Goal: Check status

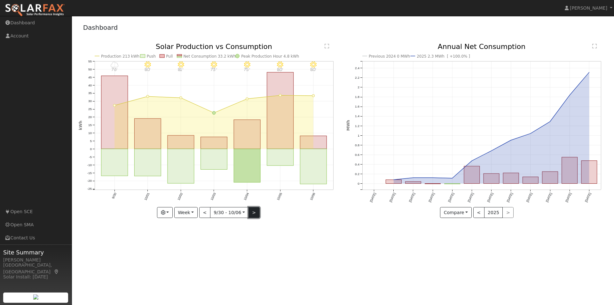
click at [254, 213] on button ">" at bounding box center [254, 212] width 11 height 11
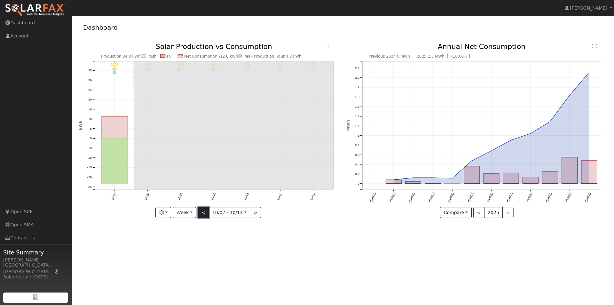
click at [203, 213] on button "<" at bounding box center [203, 212] width 11 height 11
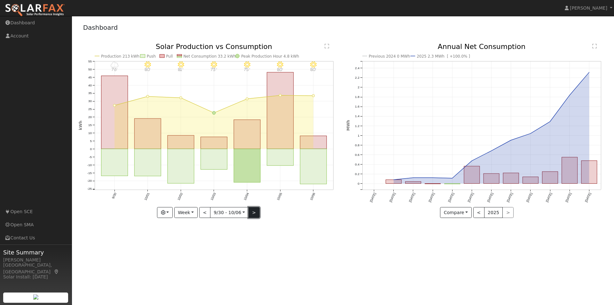
click at [252, 211] on button ">" at bounding box center [254, 212] width 11 height 11
type input "[DATE]"
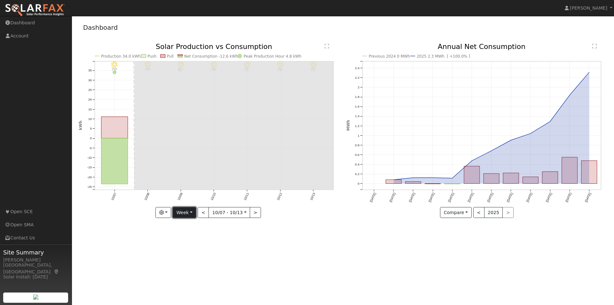
click at [194, 211] on button "Week" at bounding box center [184, 212] width 23 height 11
click at [169, 211] on button "button" at bounding box center [163, 212] width 16 height 11
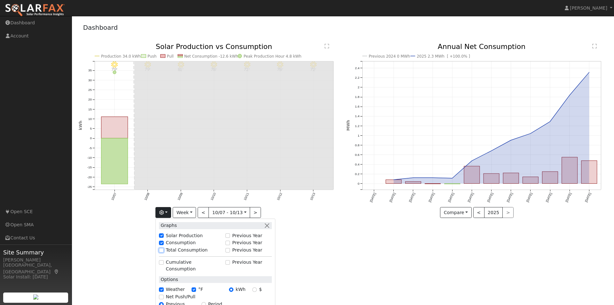
click at [163, 250] on input "Total Consumption" at bounding box center [161, 250] width 4 height 4
checkbox input "true"
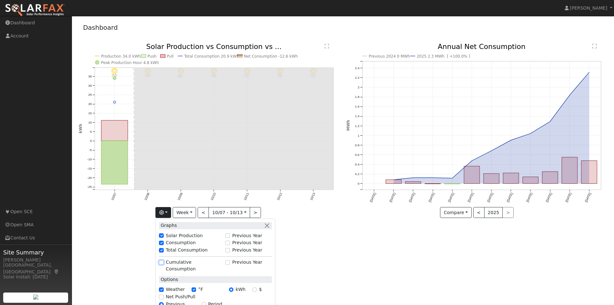
click at [163, 261] on input "Cumulative Consumption" at bounding box center [161, 262] width 4 height 4
checkbox input "true"
checkbox input "false"
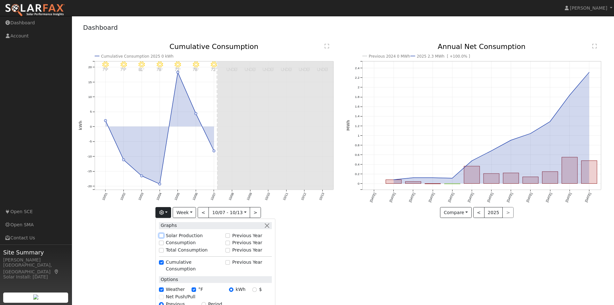
click at [163, 236] on input "Solar Production" at bounding box center [161, 235] width 4 height 4
checkbox input "true"
checkbox input "false"
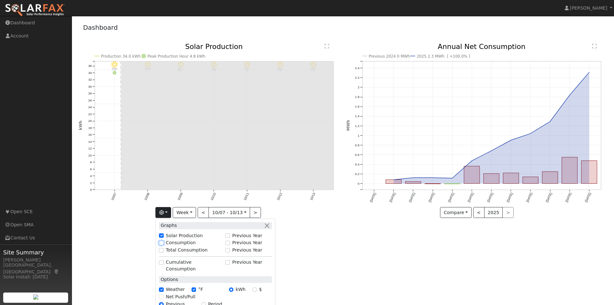
click at [163, 243] on input "Consumption" at bounding box center [161, 243] width 4 height 4
checkbox input "true"
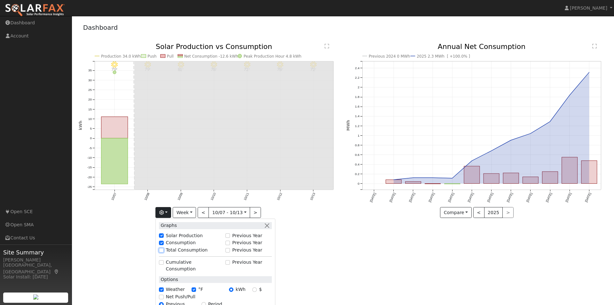
click at [163, 250] on input "Total Consumption" at bounding box center [161, 250] width 4 height 4
checkbox input "true"
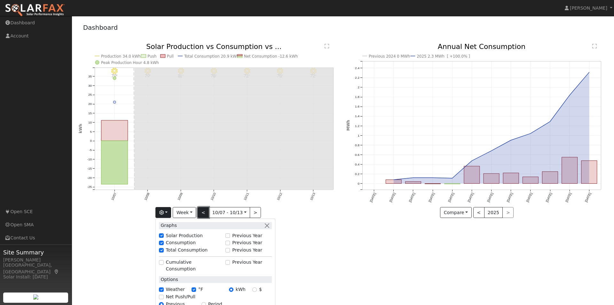
click at [204, 212] on button "<" at bounding box center [203, 212] width 11 height 11
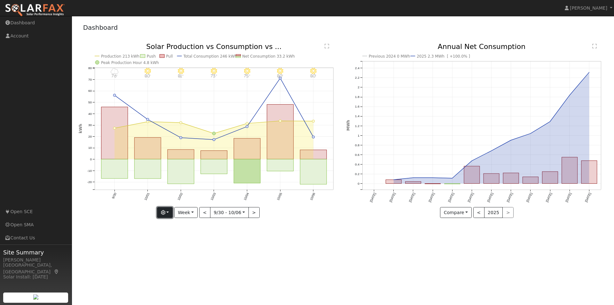
click at [171, 216] on button "button" at bounding box center [165, 212] width 16 height 11
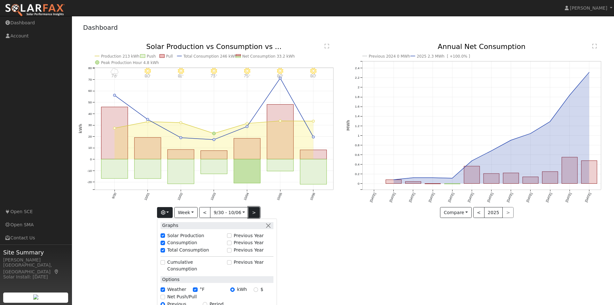
click at [251, 211] on button ">" at bounding box center [254, 212] width 11 height 11
type input "[DATE]"
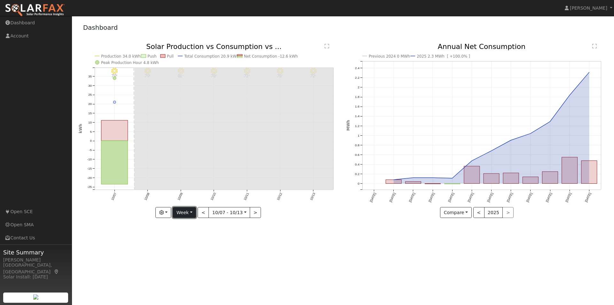
click at [192, 212] on button "Week" at bounding box center [184, 212] width 23 height 11
click at [169, 214] on button "button" at bounding box center [163, 212] width 16 height 11
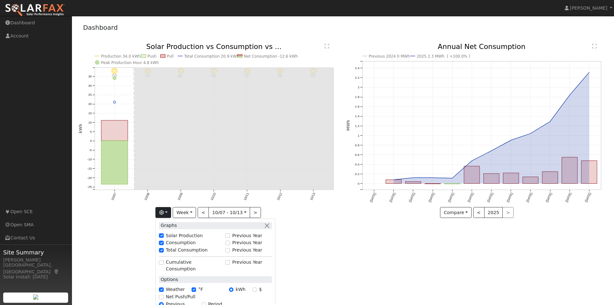
click at [137, 223] on div "10/13 - MostlyClear 72° 10/12 - MostlyClear 78° 10/11 - MostlyClear 72° 10/10 -…" at bounding box center [209, 135] width 268 height 184
